Goal: Contribute content: Add original content to the website for others to see

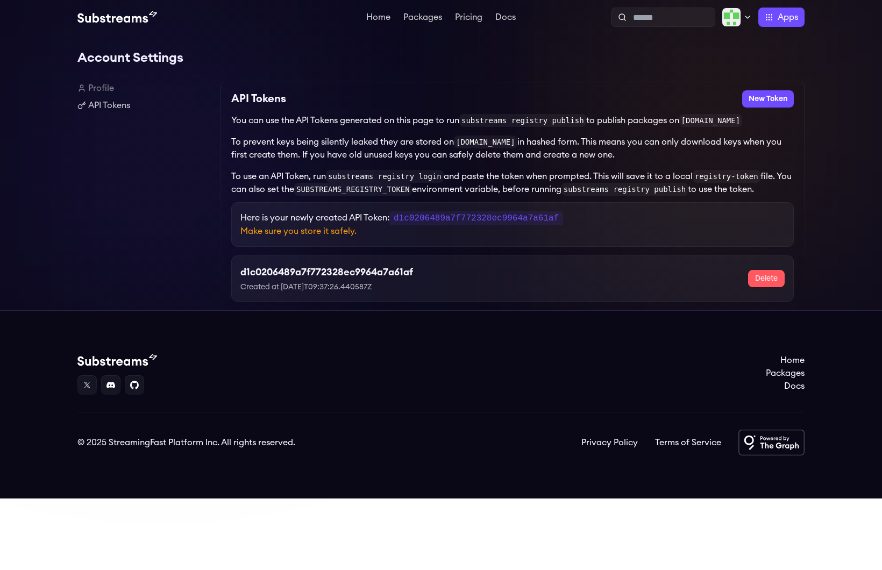
click at [302, 274] on h3 "d1c0206489a7f772328ec9964a7a61af" at bounding box center [326, 272] width 173 height 15
drag, startPoint x: 466, startPoint y: 120, endPoint x: 588, endPoint y: 124, distance: 122.2
click at [586, 124] on code "substreams registry publish" at bounding box center [522, 120] width 127 height 13
copy code "substreams registry publish"
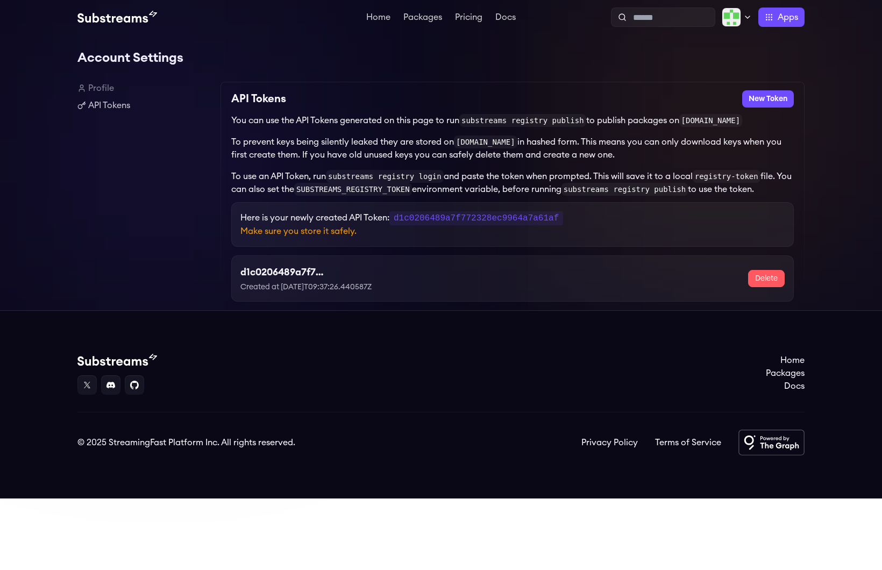
drag, startPoint x: 333, startPoint y: 183, endPoint x: 328, endPoint y: 180, distance: 6.6
click at [333, 183] on code "substreams registry login" at bounding box center [385, 176] width 118 height 13
click at [328, 179] on p "To use an API Token, run substreams registry login and paste the token when pro…" at bounding box center [512, 183] width 563 height 26
click at [337, 178] on code "substreams registry login" at bounding box center [385, 176] width 118 height 13
click at [333, 178] on code "substreams registry login" at bounding box center [385, 176] width 118 height 13
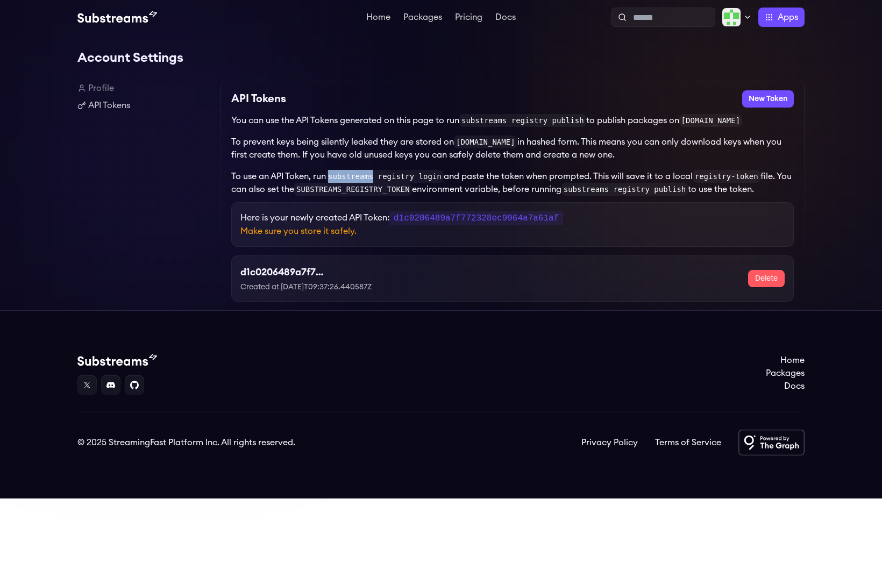
click at [333, 178] on code "substreams registry login" at bounding box center [385, 176] width 118 height 13
drag, startPoint x: 375, startPoint y: 181, endPoint x: 361, endPoint y: 180, distance: 13.5
click at [375, 181] on code "substreams registry login" at bounding box center [385, 176] width 118 height 13
click at [347, 179] on code "substreams registry login" at bounding box center [385, 176] width 118 height 13
drag, startPoint x: 332, startPoint y: 177, endPoint x: 445, endPoint y: 180, distance: 113.5
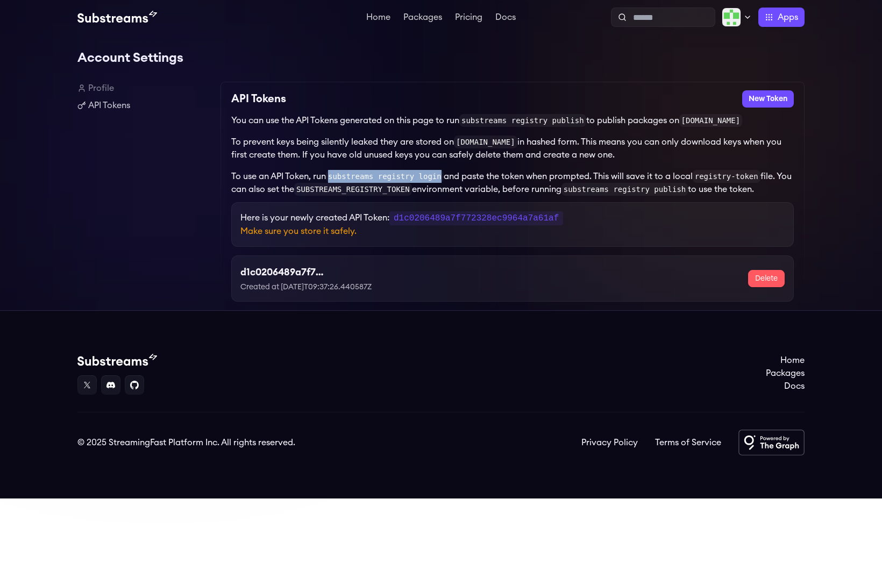
click at [444, 180] on code "substreams registry login" at bounding box center [385, 176] width 118 height 13
copy code "substreams registry login"
click at [363, 177] on code "substreams registry login" at bounding box center [385, 176] width 118 height 13
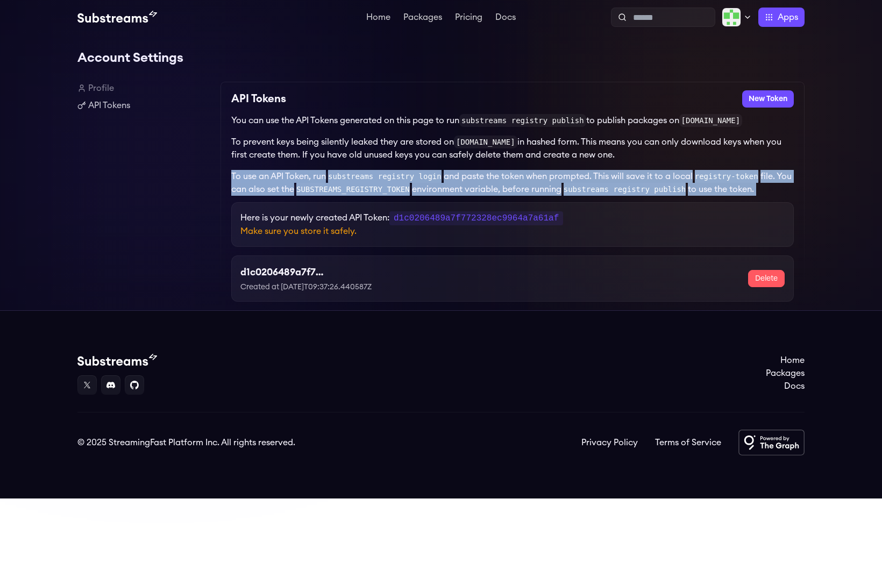
click at [363, 177] on code "substreams registry login" at bounding box center [385, 176] width 118 height 13
click at [432, 179] on code "substreams registry login" at bounding box center [385, 176] width 118 height 13
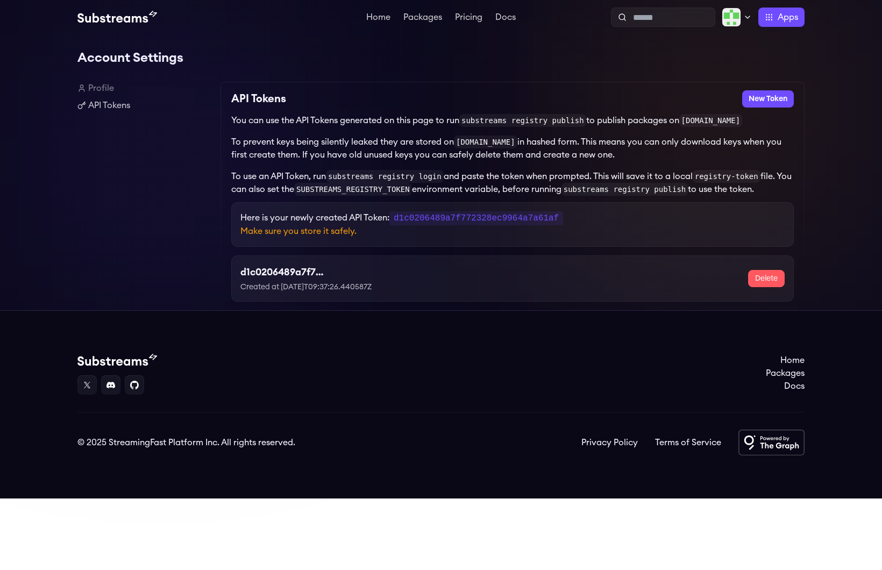
click at [432, 180] on code "substreams registry login" at bounding box center [385, 176] width 118 height 13
drag, startPoint x: 446, startPoint y: 179, endPoint x: 331, endPoint y: 177, distance: 114.6
click at [331, 177] on code "substreams registry login" at bounding box center [385, 176] width 118 height 13
copy code "substreams registry login"
click at [498, 222] on code "d1c0206489a7f772328ec9964a7a61af" at bounding box center [476, 218] width 174 height 14
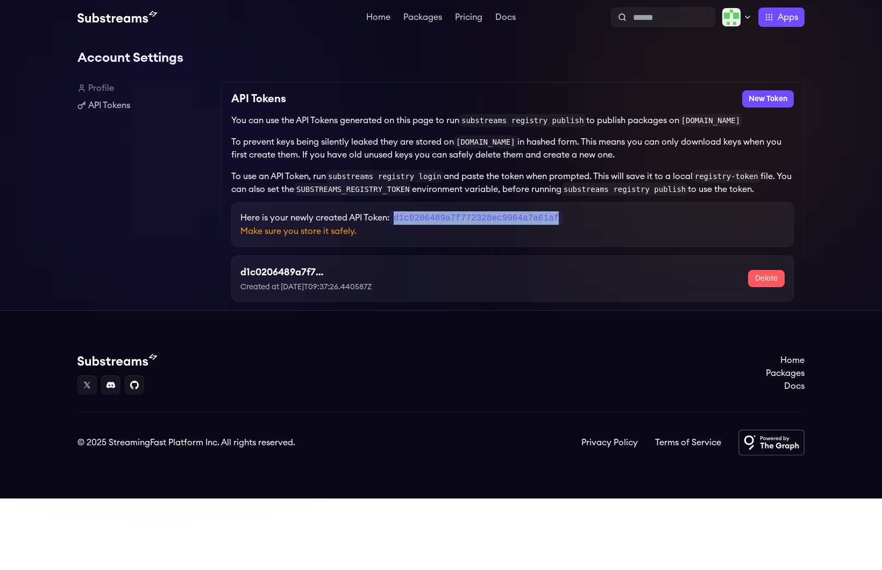
click at [498, 222] on code "d1c0206489a7f772328ec9964a7a61af" at bounding box center [476, 218] width 174 height 14
click at [756, 147] on p "To prevent keys being silently leaked they are stored on substreams.dev in hash…" at bounding box center [512, 149] width 563 height 26
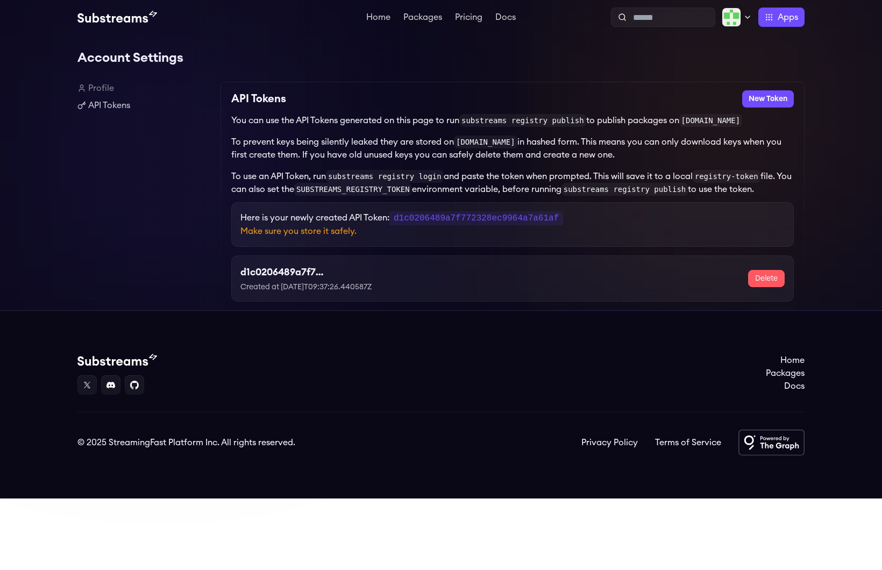
drag, startPoint x: 692, startPoint y: 120, endPoint x: 755, endPoint y: 122, distance: 62.9
click at [743, 122] on code "substreams.dev" at bounding box center [710, 120] width 63 height 13
copy code "substreams.dev"
click at [612, 184] on p "To use an API Token, run substreams registry login and paste the token when pro…" at bounding box center [512, 183] width 563 height 26
click at [500, 221] on code "d1c0206489a7f772328ec9964a7a61af" at bounding box center [476, 218] width 174 height 14
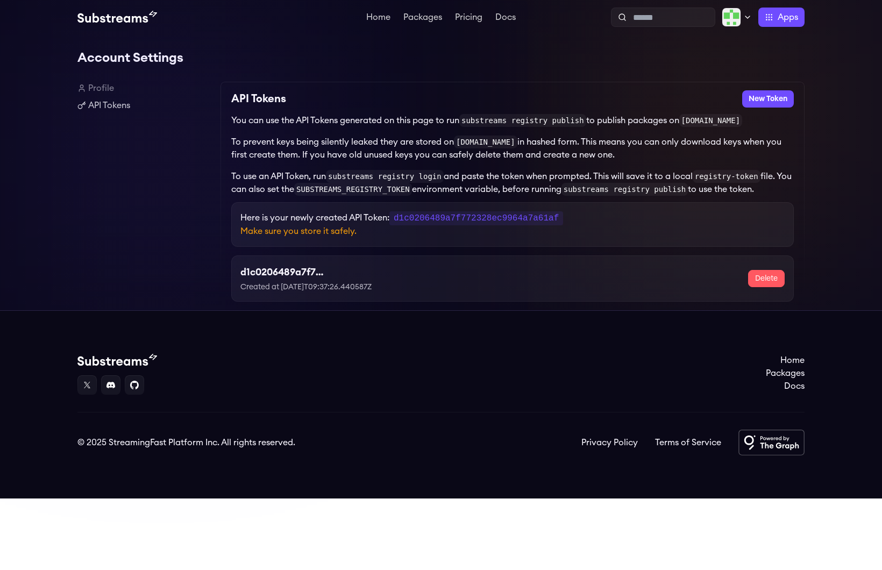
click at [461, 144] on code "[DOMAIN_NAME]" at bounding box center [485, 142] width 63 height 13
click at [474, 217] on code "d1c0206489a7f772328ec9964a7a61af" at bounding box center [476, 218] width 174 height 14
copy code "d1c0206489a7f772328ec9964a7a61af"
click at [125, 90] on link "Profile" at bounding box center [144, 88] width 134 height 13
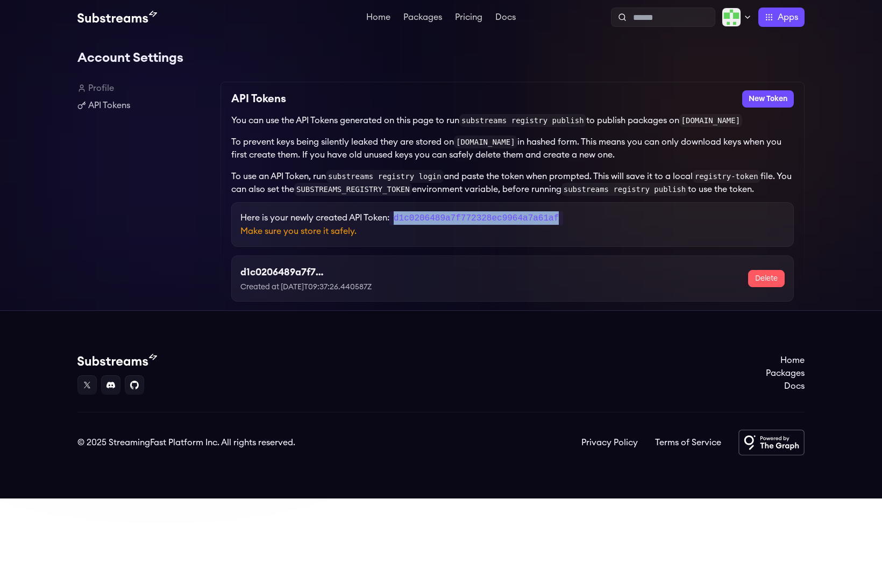
click at [95, 90] on link "Profile" at bounding box center [144, 88] width 134 height 13
click at [119, 108] on link "API Tokens" at bounding box center [144, 105] width 134 height 13
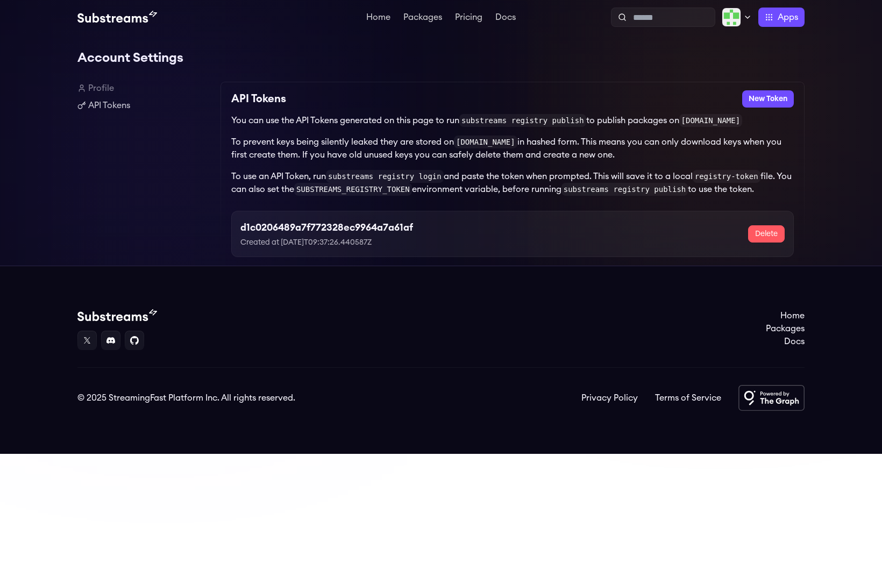
click at [290, 232] on h3 "d1c0206489a7f772328ec9964a7a61af" at bounding box center [326, 227] width 173 height 15
click at [482, 122] on code "substreams registry publish" at bounding box center [522, 120] width 127 height 13
copy code "substreams"
click at [308, 228] on h3 "d1c0206489a7f772328ec9964a7a61af" at bounding box center [326, 227] width 173 height 15
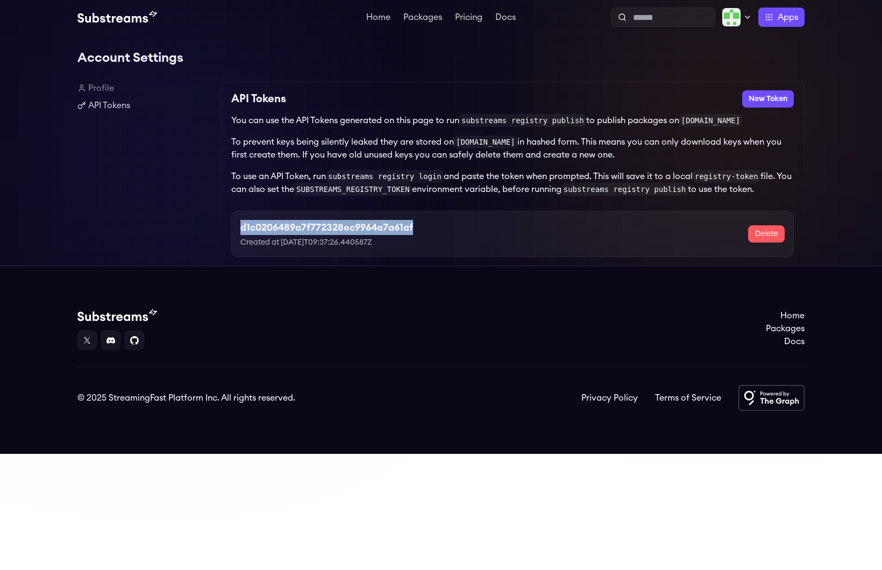
click at [308, 228] on h3 "d1c0206489a7f772328ec9964a7a61af" at bounding box center [326, 227] width 173 height 15
copy h3 "d1c0206489a7f772328ec9964a7a61af"
drag, startPoint x: 129, startPoint y: 100, endPoint x: 78, endPoint y: 91, distance: 51.3
click at [128, 100] on link "API Tokens" at bounding box center [144, 105] width 134 height 13
click at [101, 89] on link "Profile" at bounding box center [144, 88] width 134 height 13
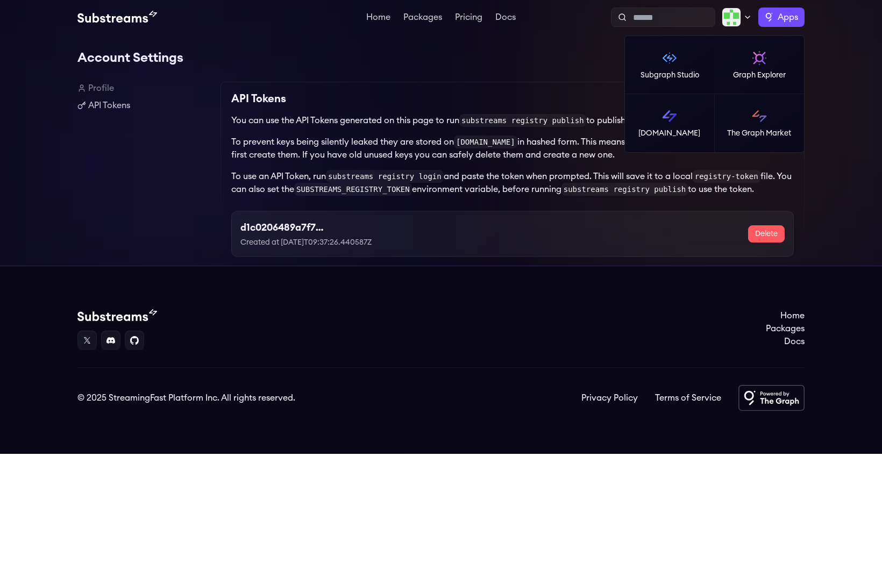
click at [780, 22] on span "Apps" at bounding box center [788, 17] width 20 height 13
click at [656, 136] on p "[DOMAIN_NAME]" at bounding box center [669, 133] width 62 height 11
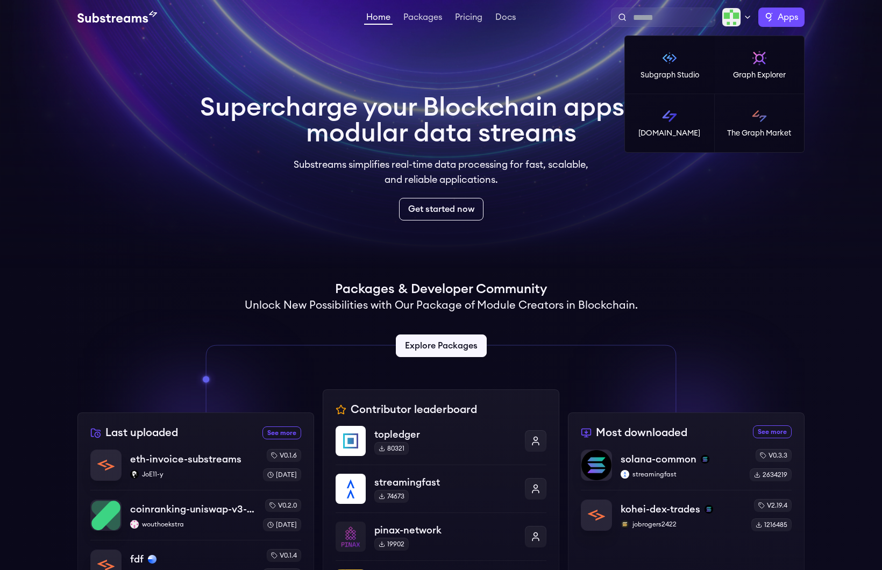
click at [776, 24] on label "Apps" at bounding box center [781, 17] width 46 height 19
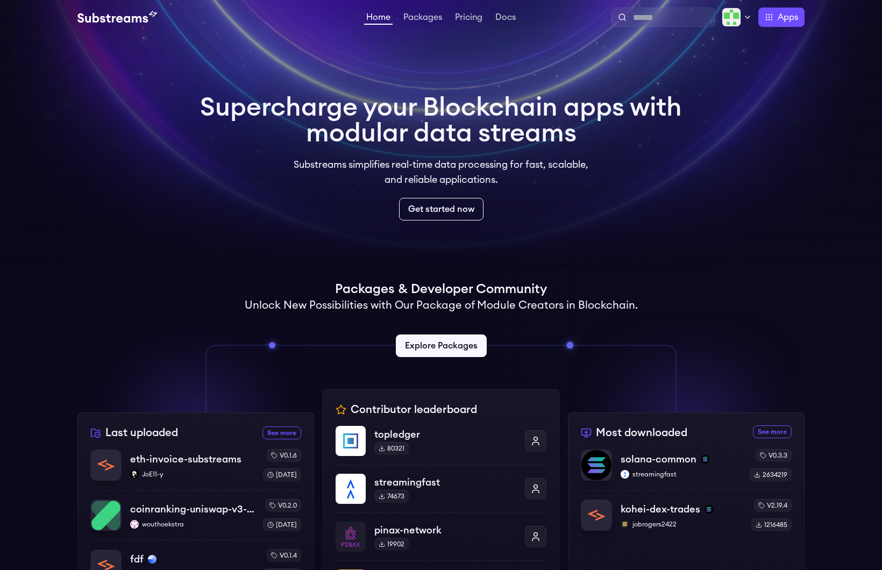
click at [722, 26] on div "Profile Publish Settings Logout" at bounding box center [737, 17] width 30 height 19
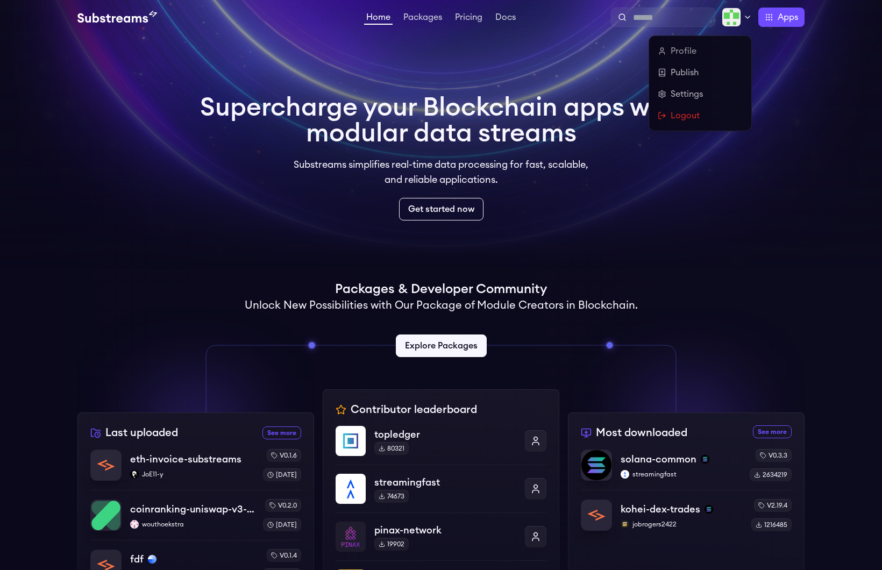
click at [735, 21] on img at bounding box center [731, 17] width 19 height 19
click at [685, 70] on link "Publish" at bounding box center [700, 72] width 85 height 13
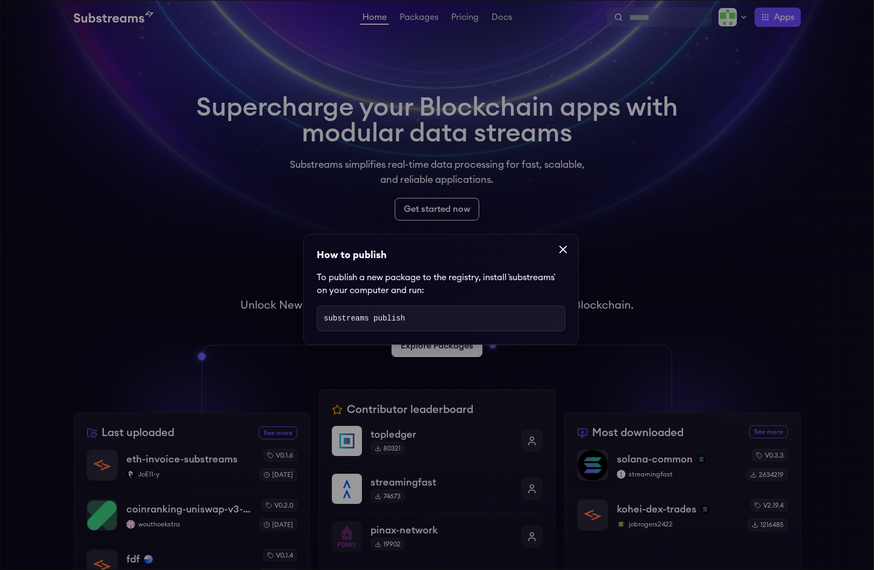
click at [396, 315] on code "substreams publish" at bounding box center [364, 318] width 81 height 9
click at [404, 316] on code "substreams publish" at bounding box center [364, 318] width 81 height 9
drag, startPoint x: 386, startPoint y: 319, endPoint x: 367, endPoint y: 317, distance: 18.9
click at [385, 319] on code "substreams publish" at bounding box center [364, 318] width 81 height 9
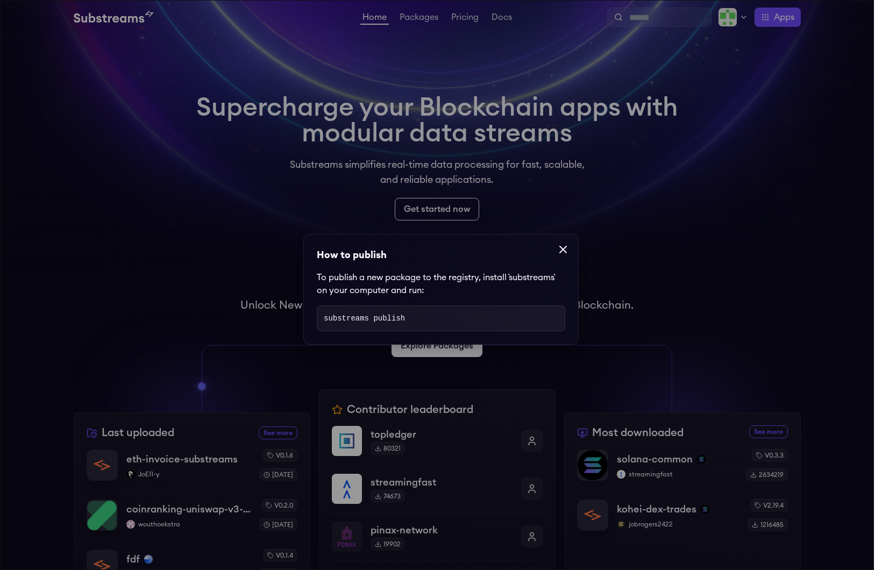
click at [339, 316] on code "substreams publish" at bounding box center [364, 318] width 81 height 9
drag, startPoint x: 447, startPoint y: 317, endPoint x: 408, endPoint y: 317, distance: 39.3
click at [447, 317] on pre "substreams publish" at bounding box center [441, 319] width 248 height 26
click at [393, 318] on code "substreams publish" at bounding box center [364, 318] width 81 height 9
drag, startPoint x: 340, startPoint y: 328, endPoint x: 345, endPoint y: 321, distance: 8.5
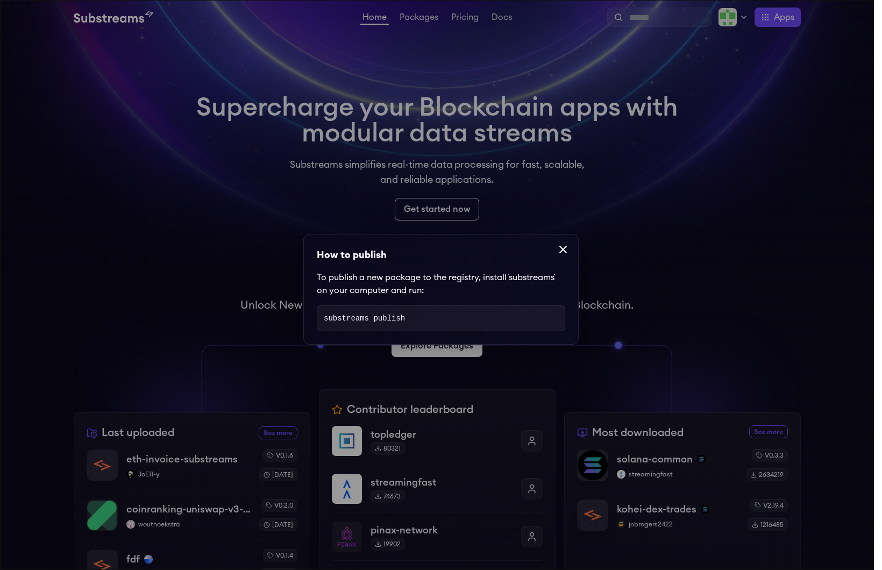
click at [340, 328] on pre "substreams publish" at bounding box center [441, 319] width 248 height 26
click at [347, 320] on code "substreams publish" at bounding box center [364, 318] width 81 height 9
click at [346, 320] on code "substreams publish" at bounding box center [364, 318] width 81 height 9
click at [585, 255] on dialog "How to publish To publish a new package to the registry, install `substreams` o…" at bounding box center [441, 285] width 882 height 570
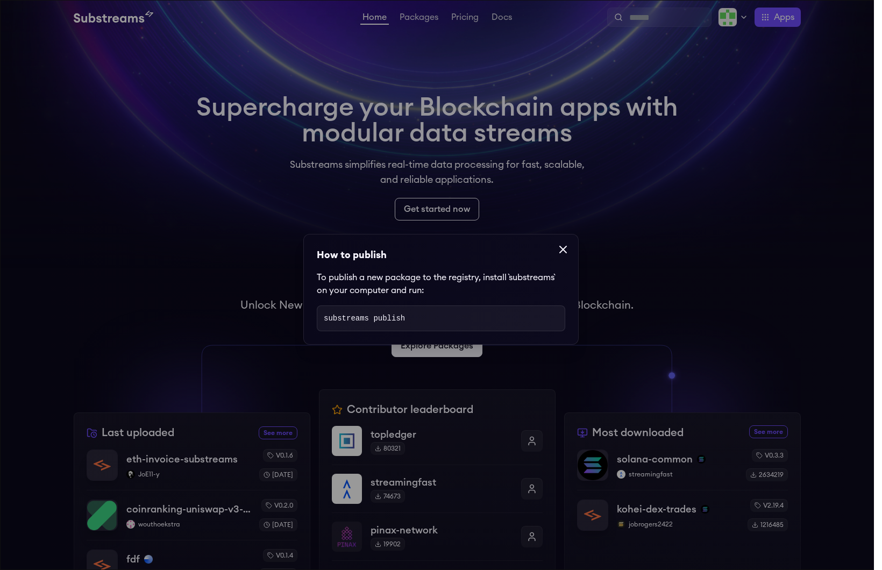
click at [564, 252] on icon at bounding box center [563, 249] width 13 height 13
